Goal: Information Seeking & Learning: Learn about a topic

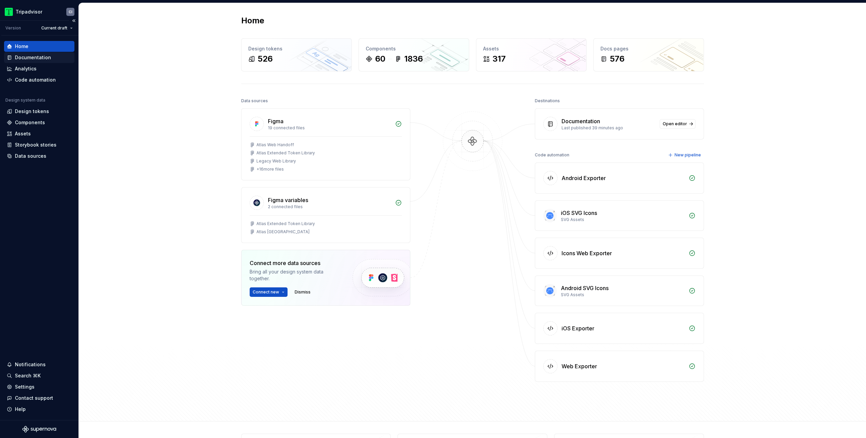
click at [22, 60] on div "Documentation" at bounding box center [33, 57] width 36 height 7
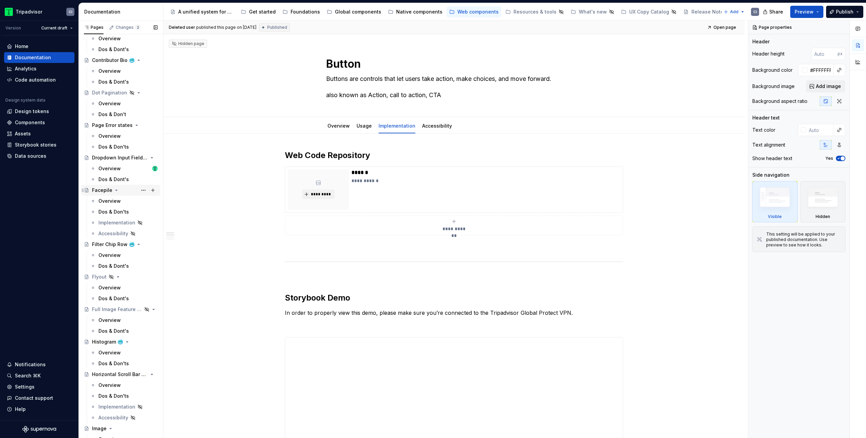
scroll to position [539, 0]
click at [808, 13] on span "Preview" at bounding box center [804, 11] width 19 height 7
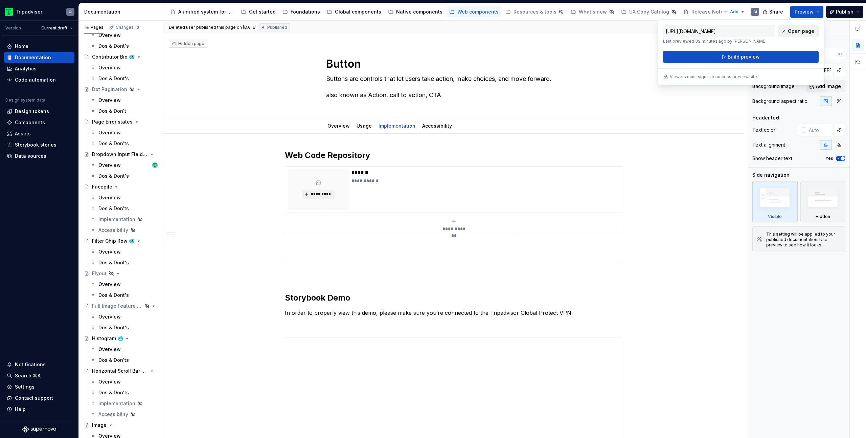
click at [789, 32] on span "Open page" at bounding box center [801, 31] width 26 height 7
type textarea "*"
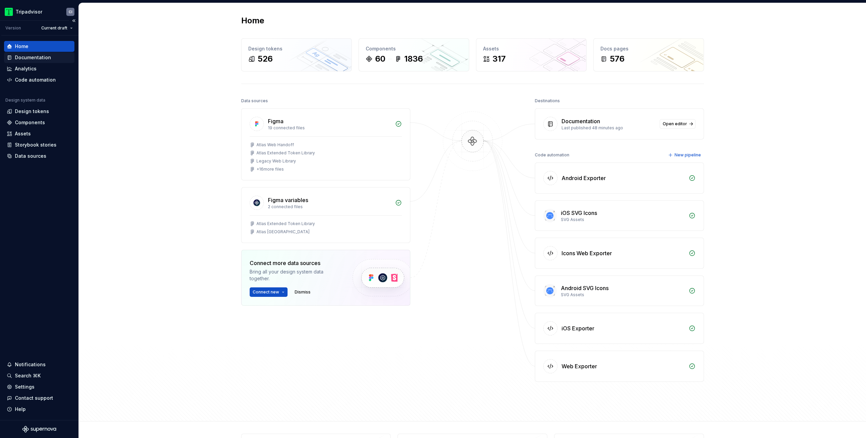
click at [30, 57] on div "Documentation" at bounding box center [33, 57] width 36 height 7
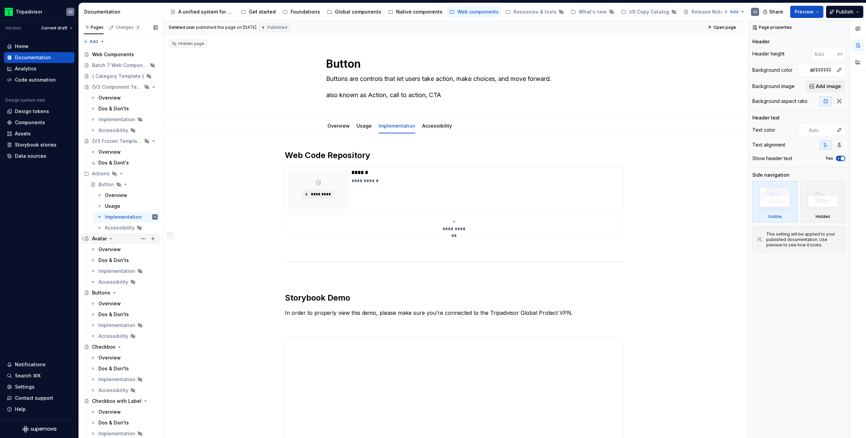
click at [121, 240] on div "Avatar" at bounding box center [125, 238] width 66 height 9
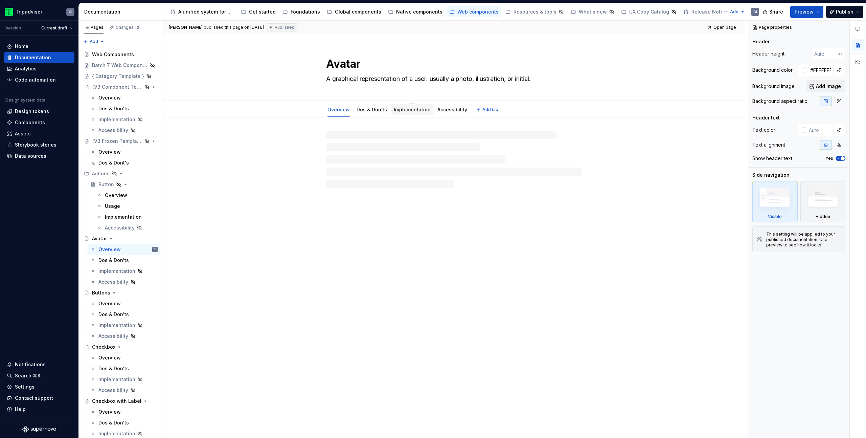
click at [405, 109] on link "Implementation" at bounding box center [412, 110] width 37 height 6
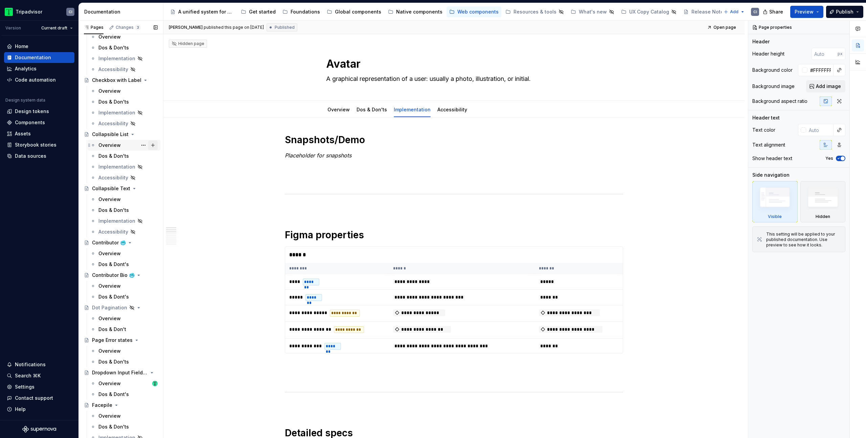
scroll to position [325, 0]
click at [806, 11] on span "Preview" at bounding box center [804, 11] width 19 height 7
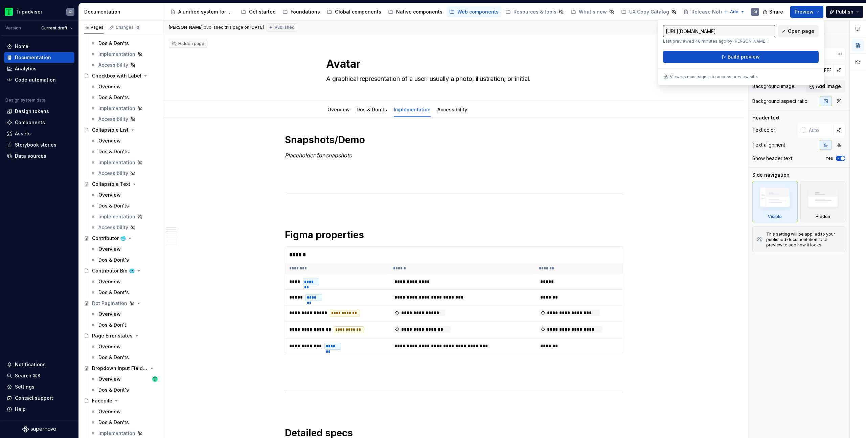
click at [802, 28] on span "Open page" at bounding box center [801, 31] width 26 height 7
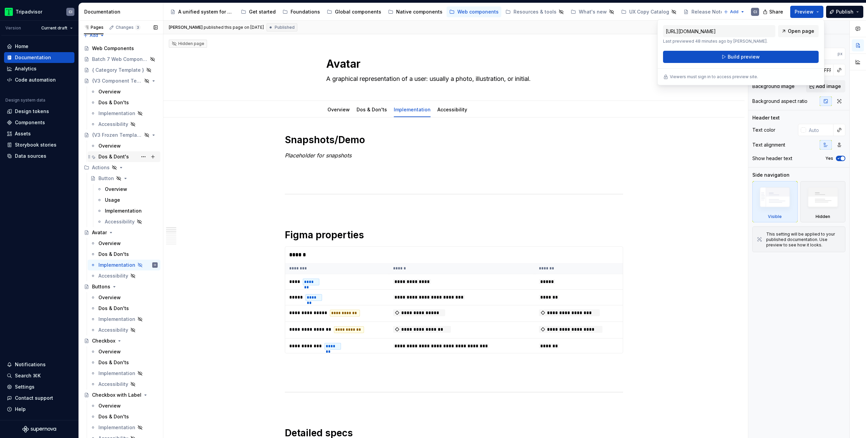
scroll to position [0, 0]
click at [121, 250] on div "Overview" at bounding box center [127, 249] width 59 height 9
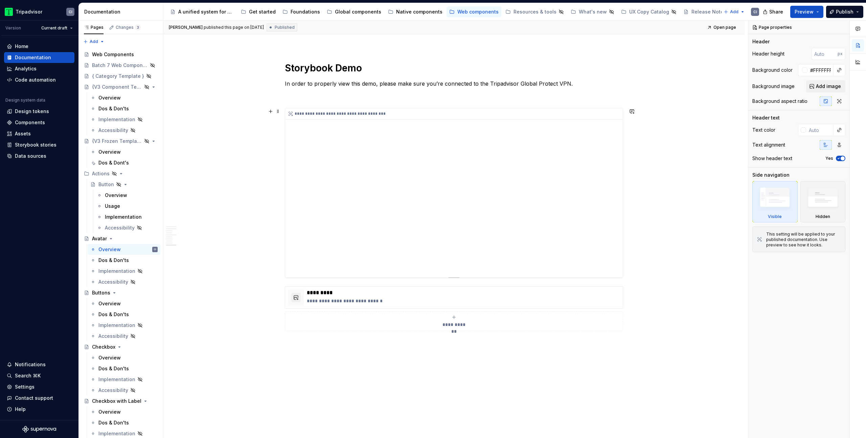
scroll to position [1272, 0]
click at [495, 170] on div "**********" at bounding box center [454, 194] width 338 height 169
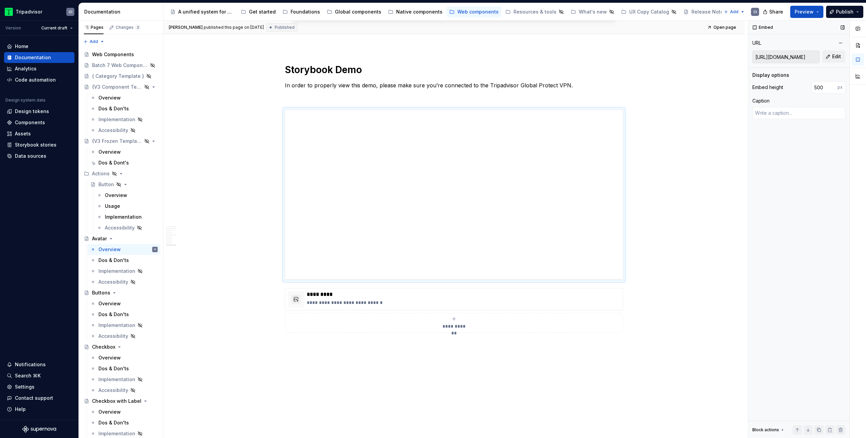
click at [789, 58] on input "[URL][DOMAIN_NAME]" at bounding box center [786, 57] width 67 height 12
drag, startPoint x: 798, startPoint y: 57, endPoint x: 809, endPoint y: 59, distance: 11.2
click at [809, 59] on input "[URL][DOMAIN_NAME]" at bounding box center [786, 57] width 67 height 12
click at [829, 60] on button "Edit" at bounding box center [833, 56] width 23 height 12
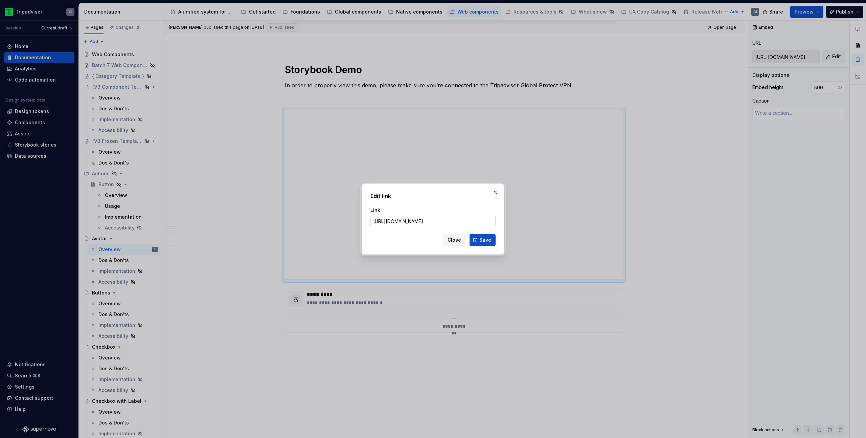
click at [462, 219] on input "[URL][DOMAIN_NAME]" at bounding box center [432, 221] width 125 height 12
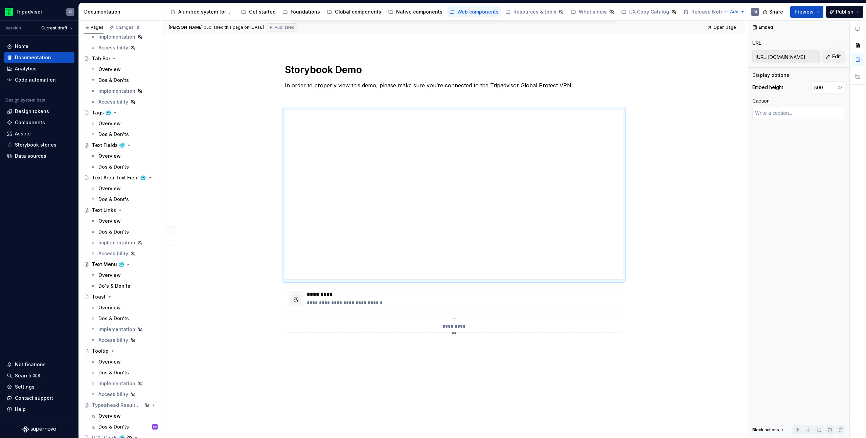
scroll to position [2196, 0]
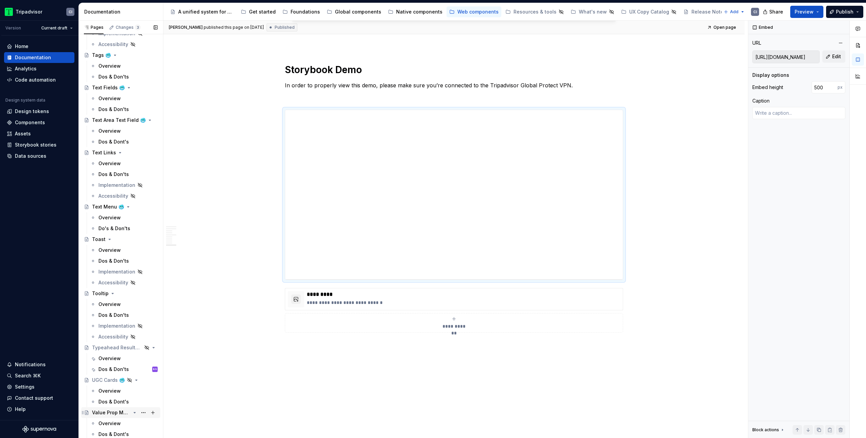
click at [106, 412] on div "Value Prop Message 🥶" at bounding box center [111, 412] width 39 height 7
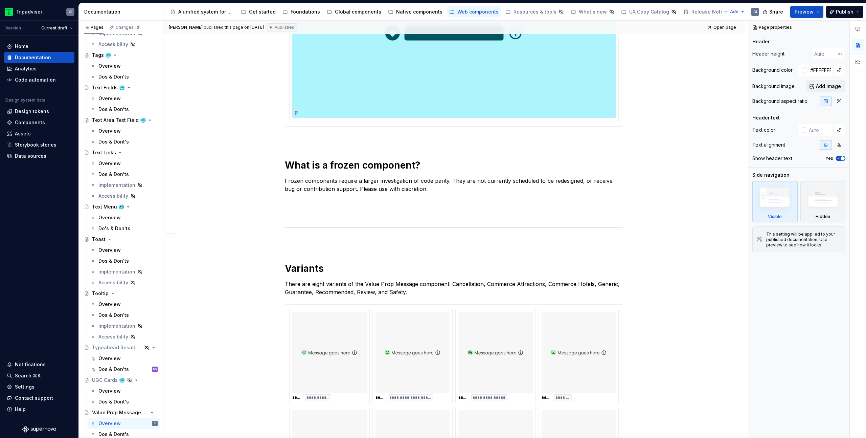
scroll to position [820, 0]
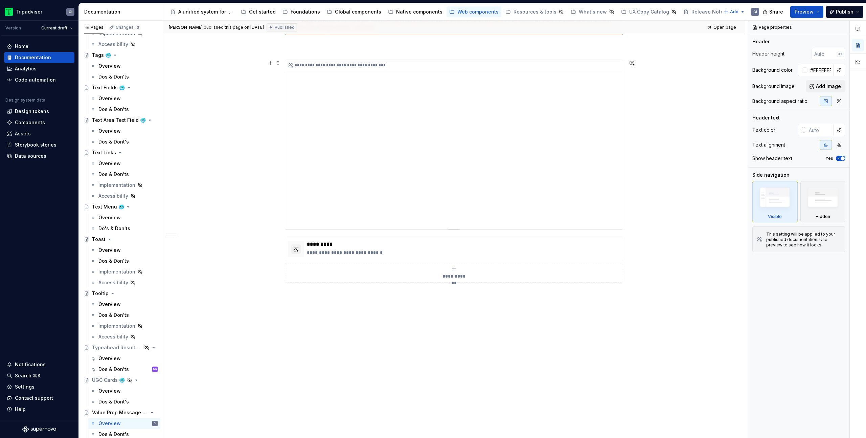
click at [556, 123] on div "**********" at bounding box center [454, 144] width 338 height 169
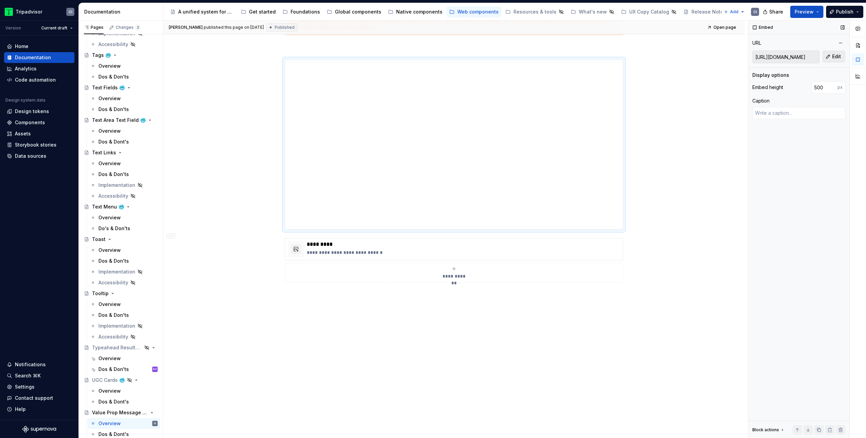
click at [832, 55] on span "Edit" at bounding box center [836, 56] width 9 height 7
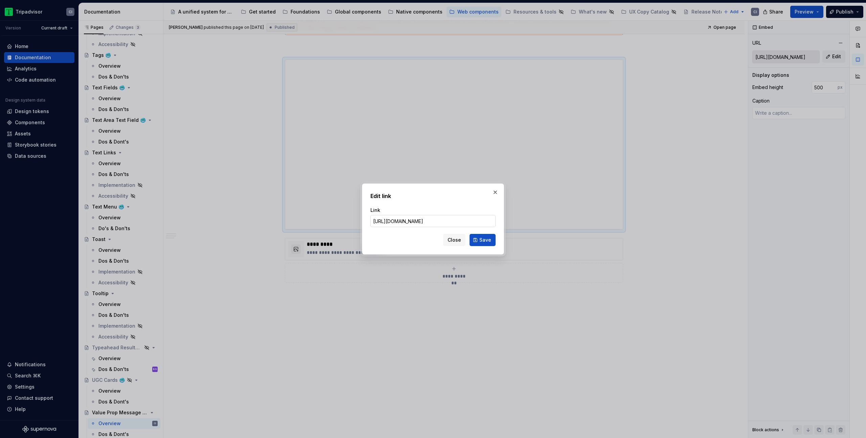
click at [464, 219] on input "[URL][DOMAIN_NAME]" at bounding box center [432, 221] width 125 height 12
click at [458, 238] on span "Close" at bounding box center [454, 239] width 14 height 7
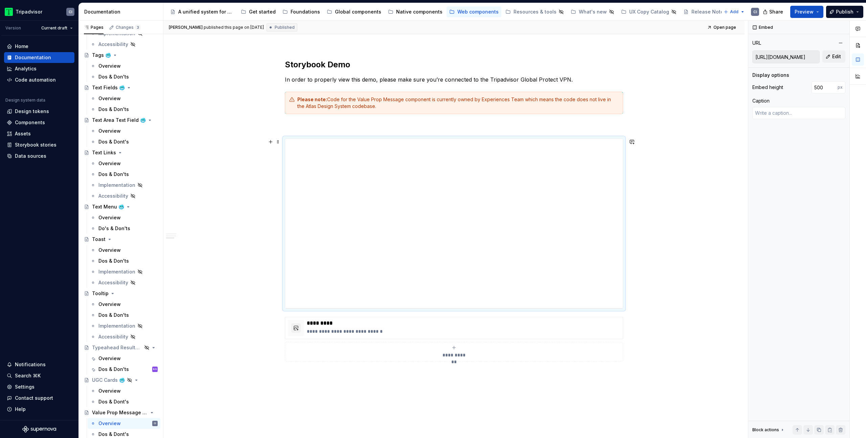
scroll to position [611, 0]
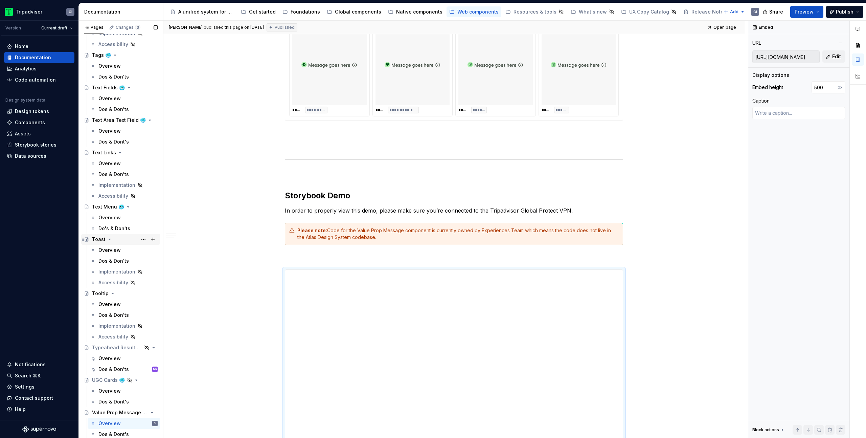
type textarea "*"
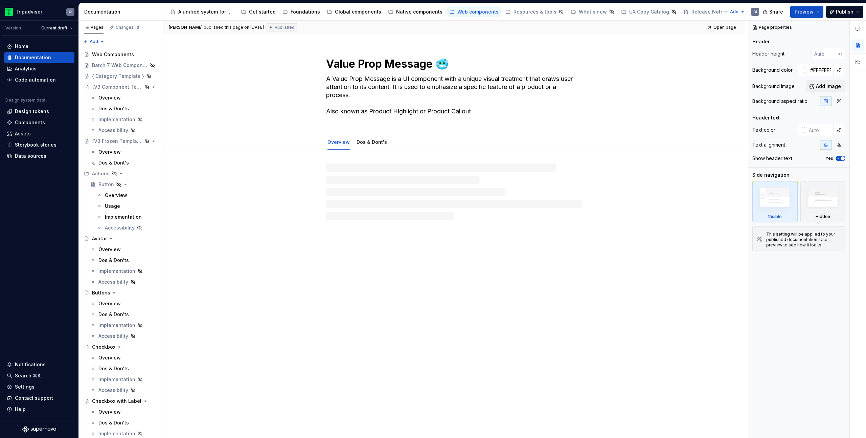
type textarea "*"
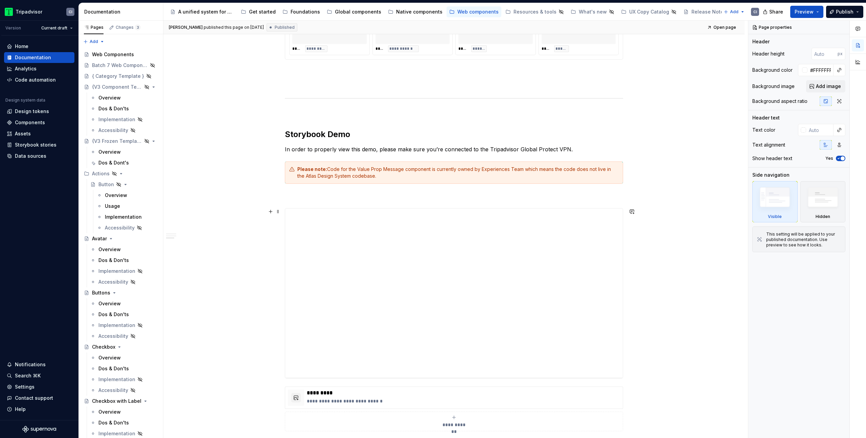
scroll to position [605, 0]
